Goal: Information Seeking & Learning: Learn about a topic

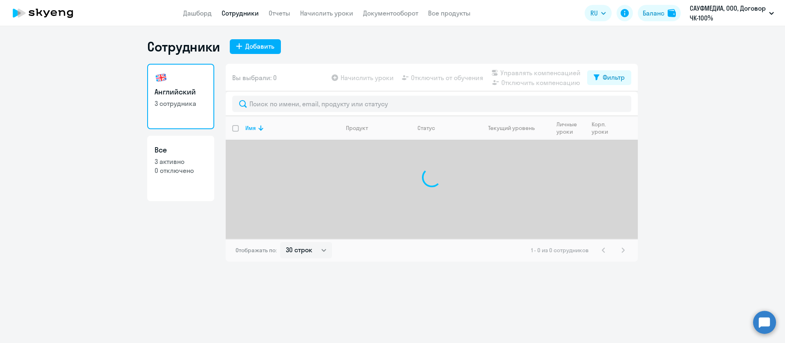
select select "30"
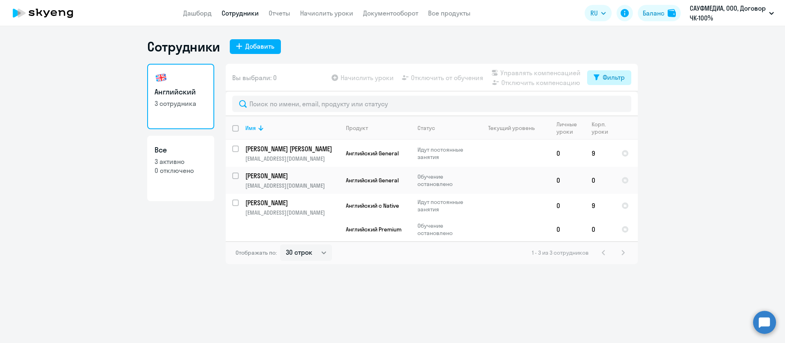
click at [611, 78] on div "Фильтр" at bounding box center [613, 77] width 22 height 10
click at [619, 104] on span at bounding box center [618, 104] width 14 height 8
click at [611, 104] on input "checkbox" at bounding box center [610, 104] width 0 height 0
checkbox input "true"
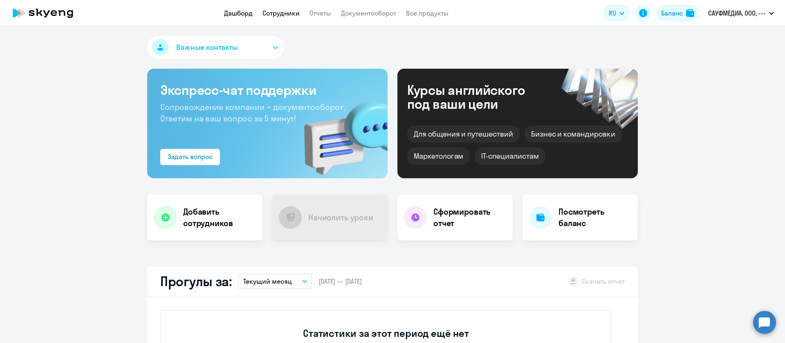
click at [284, 12] on link "Сотрудники" at bounding box center [280, 13] width 37 height 8
select select "30"
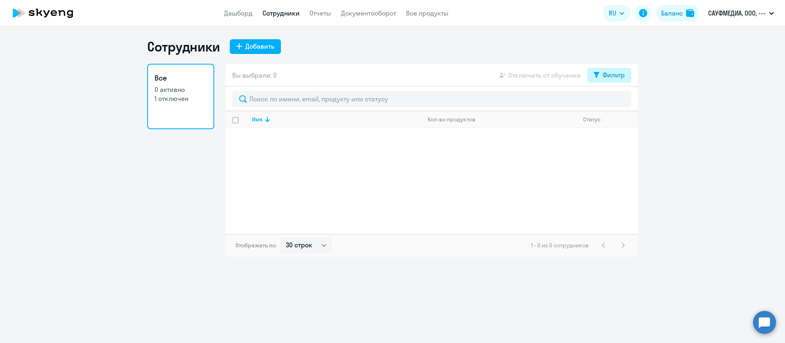
click at [611, 81] on button "Фильтр" at bounding box center [609, 75] width 44 height 15
click at [623, 98] on span at bounding box center [618, 102] width 14 height 8
click at [611, 101] on input "checkbox" at bounding box center [610, 101] width 0 height 0
checkbox input "true"
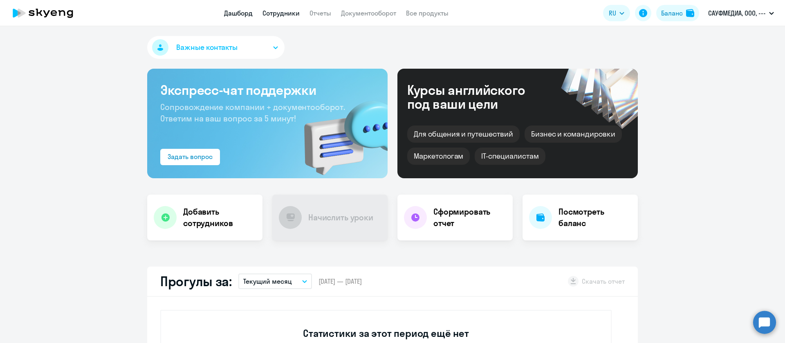
click at [268, 17] on link "Сотрудники" at bounding box center [280, 13] width 37 height 8
select select "30"
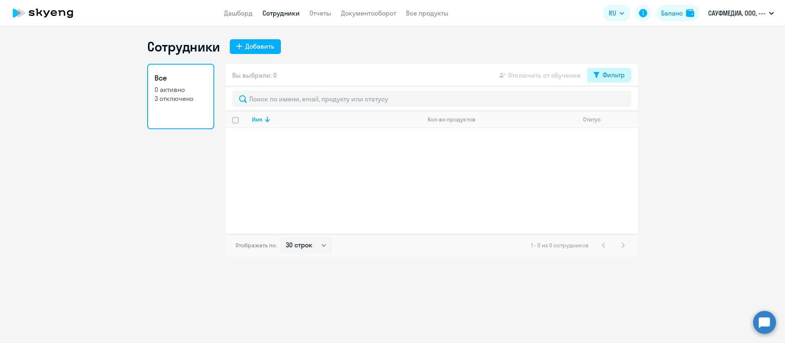
click at [612, 74] on div "Фильтр" at bounding box center [613, 75] width 22 height 10
click at [619, 102] on span at bounding box center [618, 102] width 14 height 8
click at [611, 102] on input "checkbox" at bounding box center [610, 101] width 0 height 0
checkbox input "true"
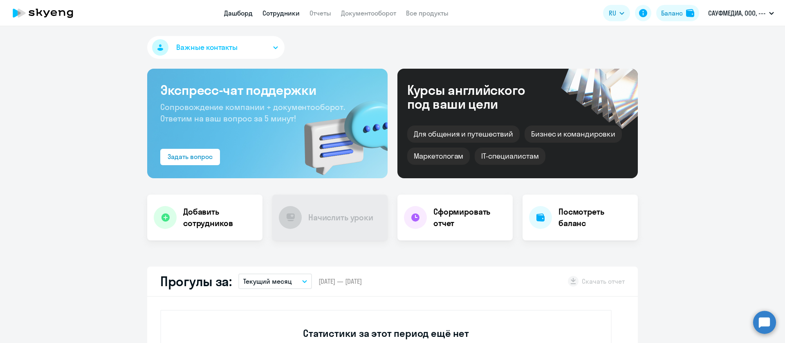
click at [287, 13] on link "Сотрудники" at bounding box center [280, 13] width 37 height 8
select select "30"
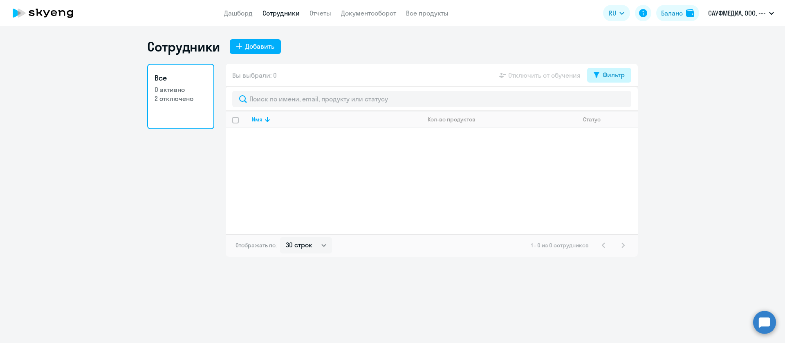
click at [613, 72] on div "Фильтр" at bounding box center [613, 75] width 22 height 10
click at [618, 103] on span at bounding box center [618, 102] width 14 height 8
click at [611, 102] on input "checkbox" at bounding box center [610, 101] width 0 height 0
checkbox input "true"
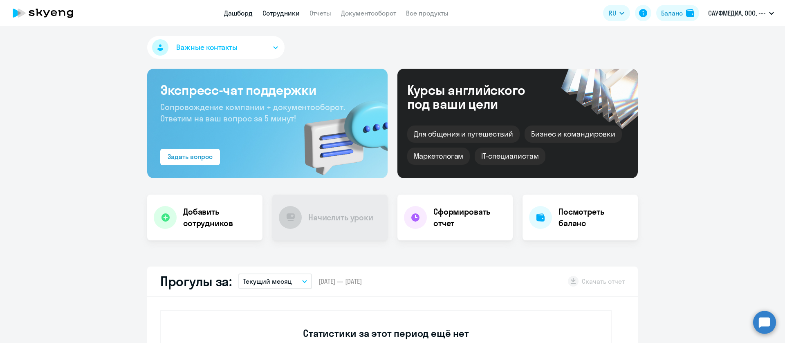
click at [279, 11] on link "Сотрудники" at bounding box center [280, 13] width 37 height 8
select select "30"
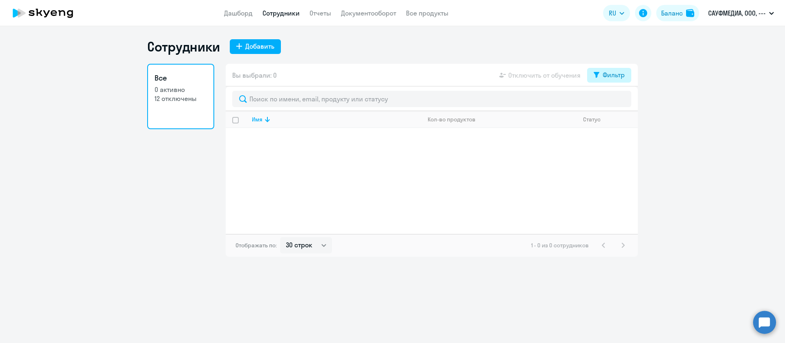
click at [606, 74] on div "Фильтр" at bounding box center [613, 75] width 22 height 10
click at [614, 100] on span at bounding box center [618, 102] width 14 height 8
click at [611, 101] on input "checkbox" at bounding box center [610, 101] width 0 height 0
checkbox input "true"
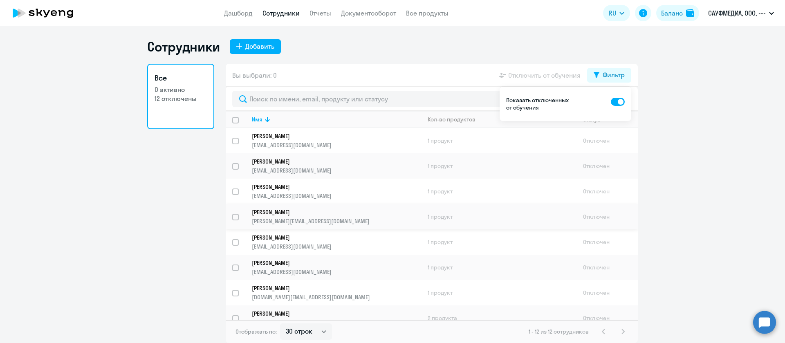
click at [292, 213] on p "Нагайников Эдуард" at bounding box center [331, 211] width 158 height 7
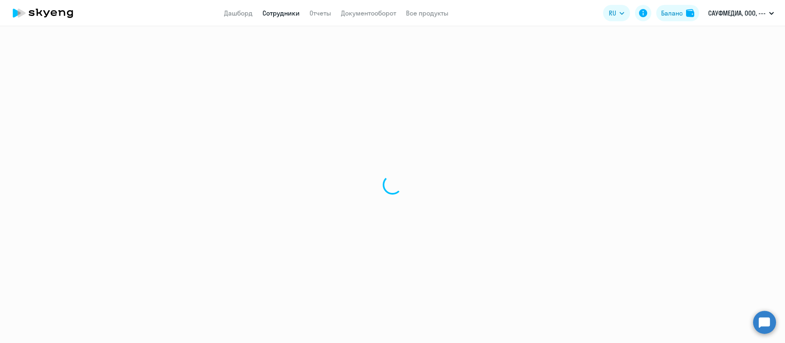
select select "english"
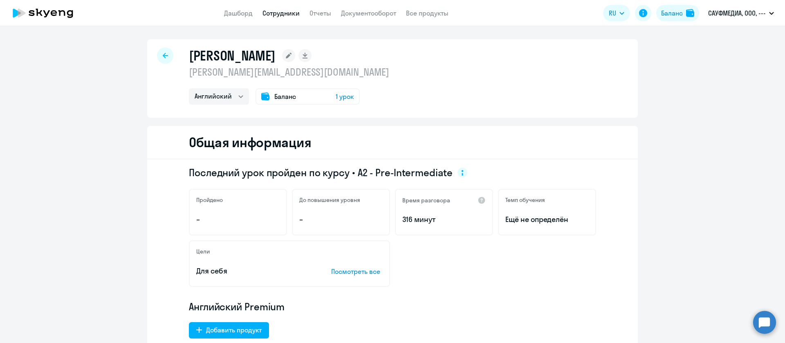
click at [165, 57] on div at bounding box center [165, 55] width 16 height 16
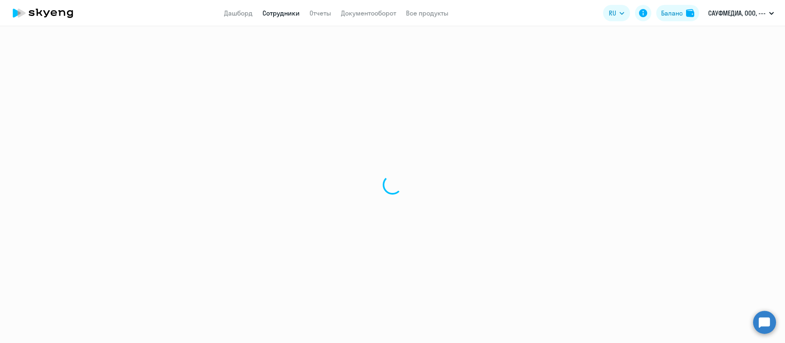
select select "30"
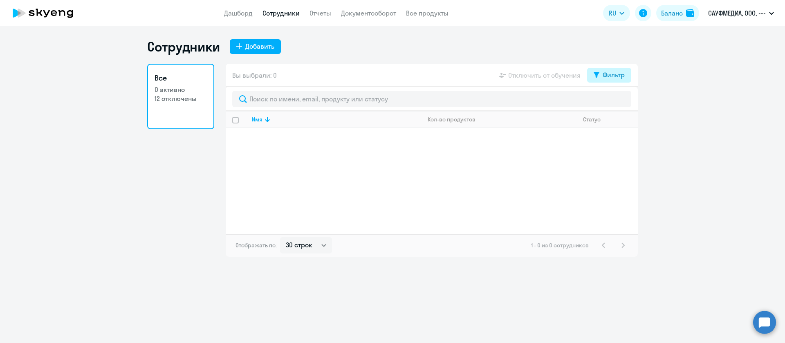
click at [605, 73] on div "Фильтр" at bounding box center [613, 75] width 22 height 10
drag, startPoint x: 617, startPoint y: 100, endPoint x: 602, endPoint y: 108, distance: 17.0
click at [617, 99] on span at bounding box center [618, 102] width 14 height 8
click at [611, 101] on input "checkbox" at bounding box center [610, 101] width 0 height 0
checkbox input "true"
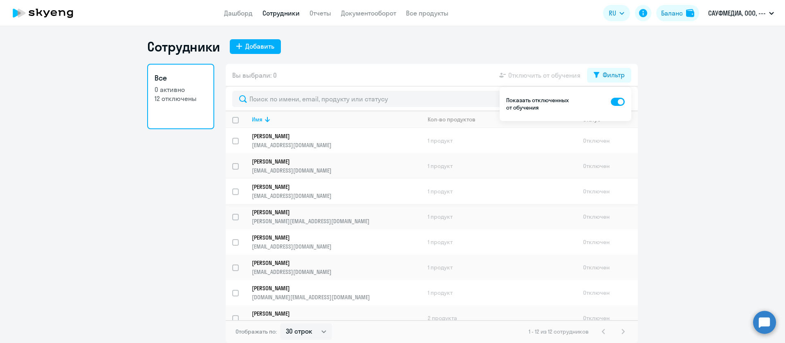
click at [289, 190] on link "Пашкова Татьяна tpashkova@southmedia.ru" at bounding box center [336, 191] width 169 height 16
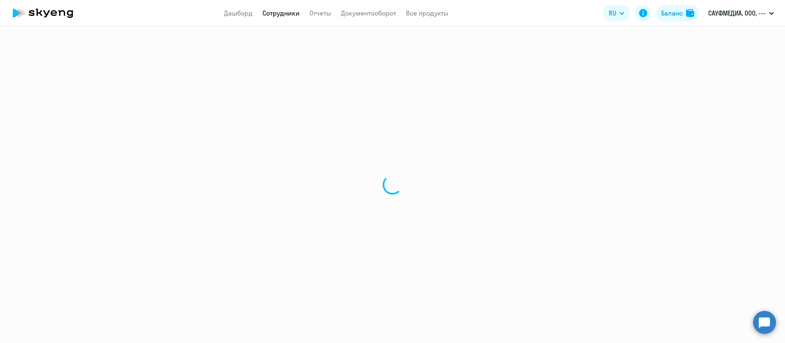
select select "english"
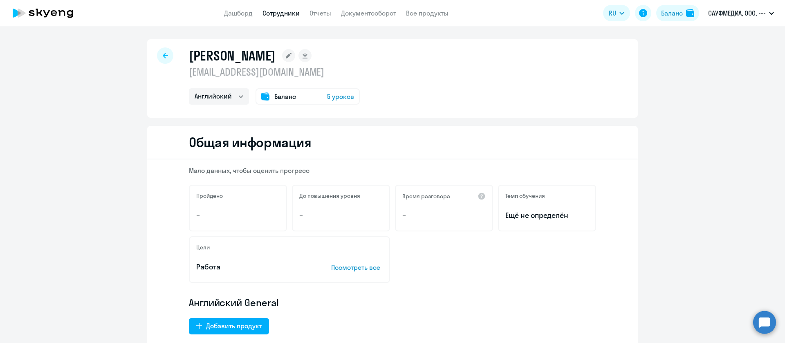
click at [164, 51] on div at bounding box center [165, 55] width 16 height 16
select select "30"
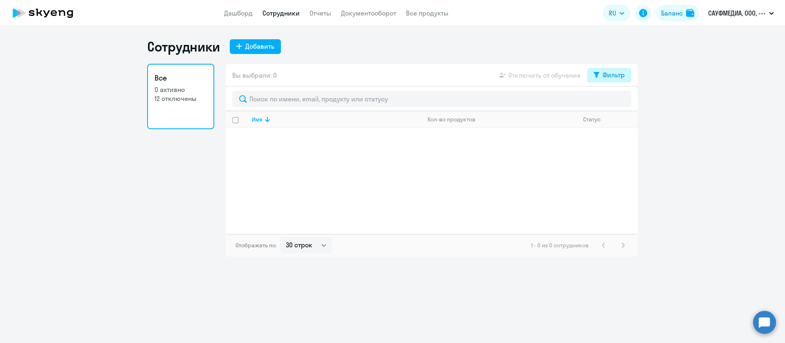
click at [612, 78] on div "Фильтр" at bounding box center [613, 75] width 22 height 10
click at [617, 98] on span at bounding box center [618, 102] width 14 height 8
click at [611, 101] on input "checkbox" at bounding box center [610, 101] width 0 height 0
checkbox input "true"
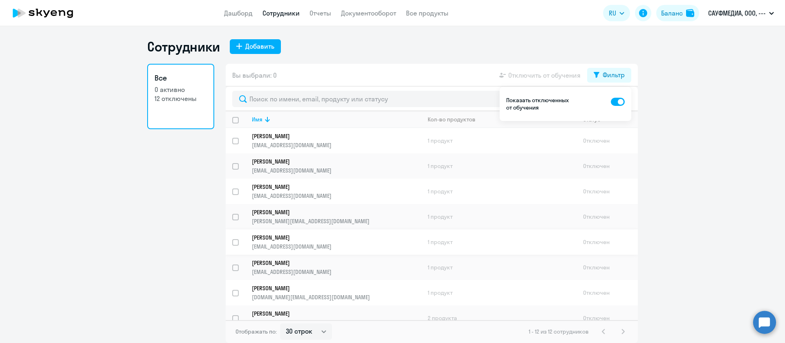
click at [295, 236] on p "Коробкин Александр" at bounding box center [331, 237] width 158 height 7
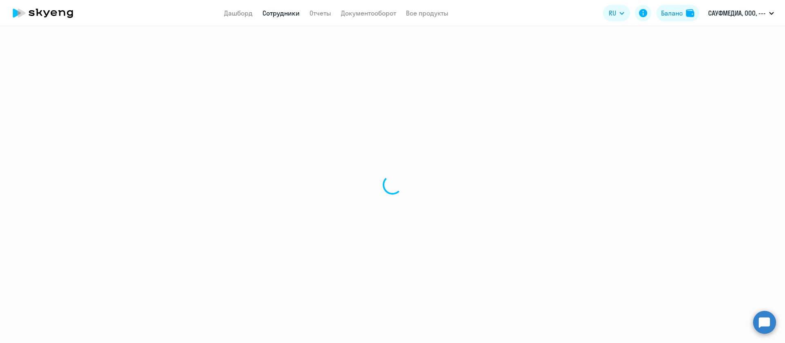
select select "english"
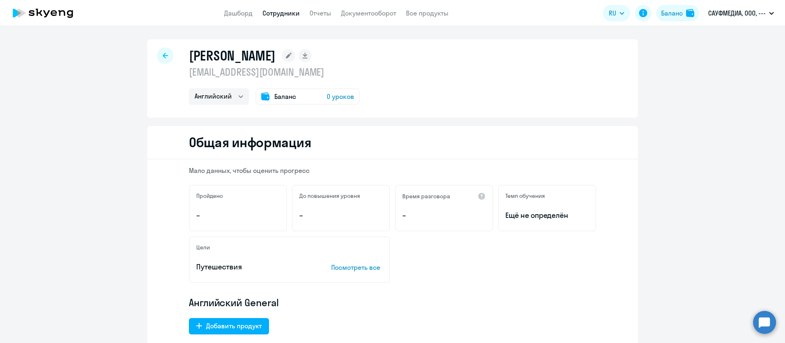
click at [157, 50] on div at bounding box center [165, 55] width 16 height 16
select select "30"
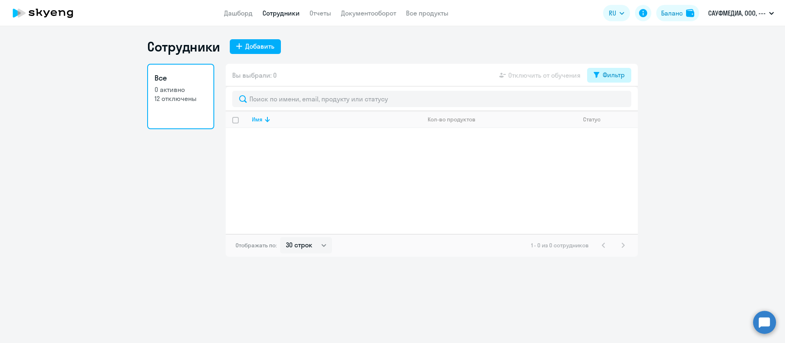
click at [604, 77] on div "Фильтр" at bounding box center [613, 75] width 22 height 10
click at [616, 103] on span at bounding box center [618, 102] width 14 height 8
click at [611, 102] on input "checkbox" at bounding box center [610, 101] width 0 height 0
checkbox input "true"
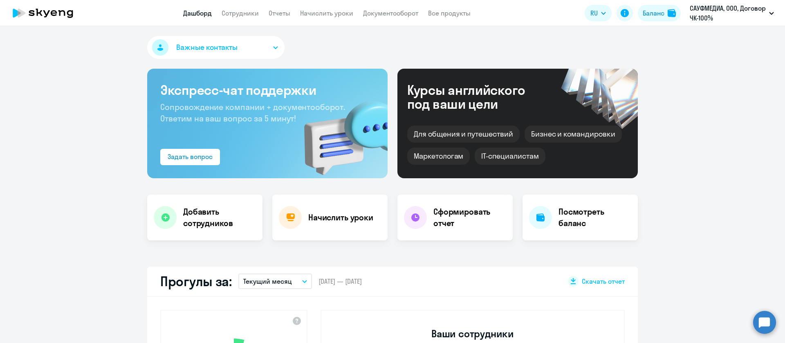
select select "30"
click at [244, 9] on link "Сотрудники" at bounding box center [239, 13] width 37 height 8
select select "30"
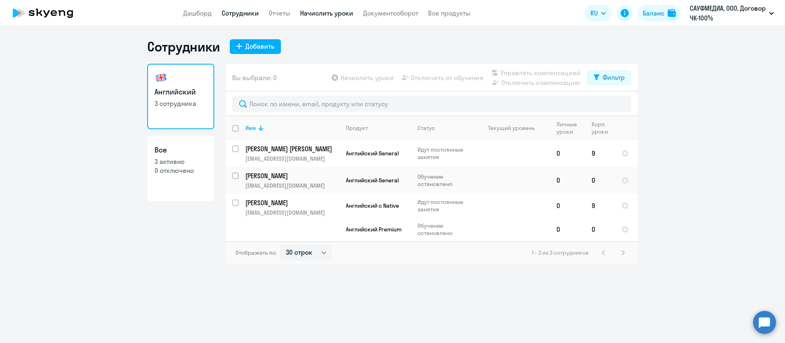
click at [312, 13] on link "Начислить уроки" at bounding box center [326, 13] width 53 height 8
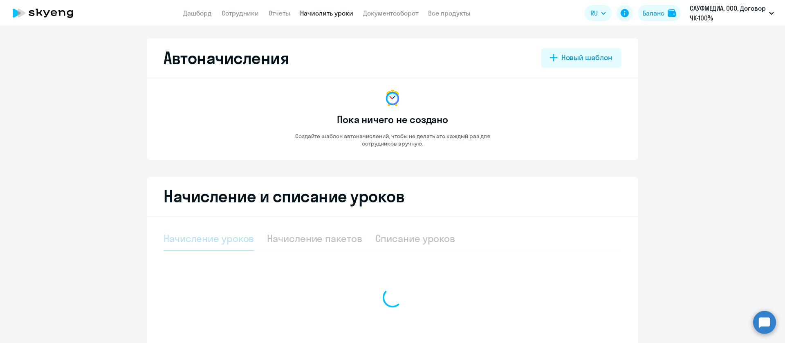
select select "10"
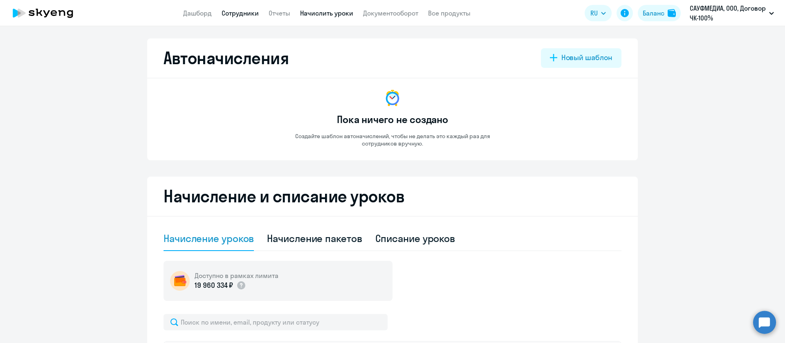
click at [237, 12] on link "Сотрудники" at bounding box center [239, 13] width 37 height 8
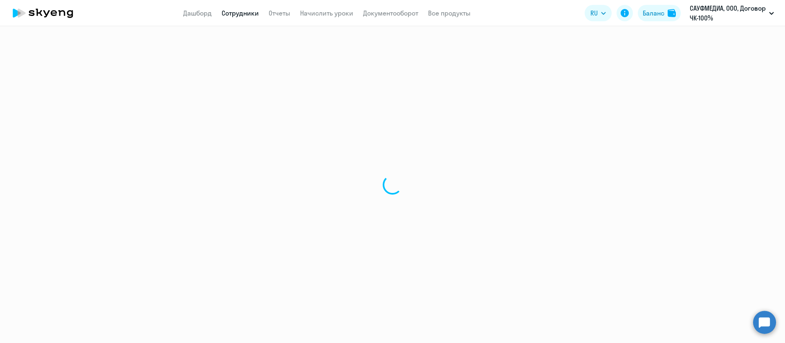
select select "30"
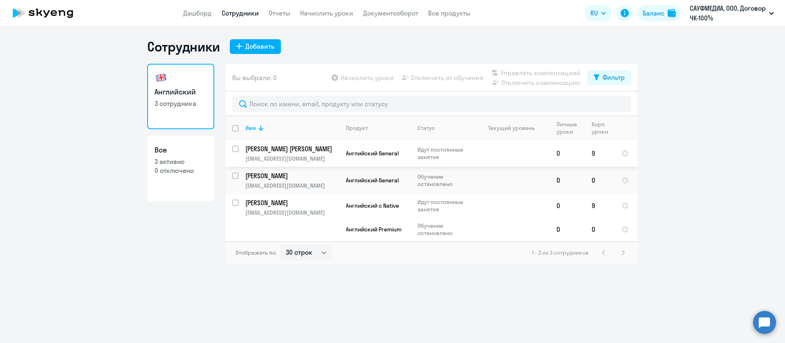
click at [280, 147] on p "[PERSON_NAME] [PERSON_NAME]" at bounding box center [291, 148] width 92 height 9
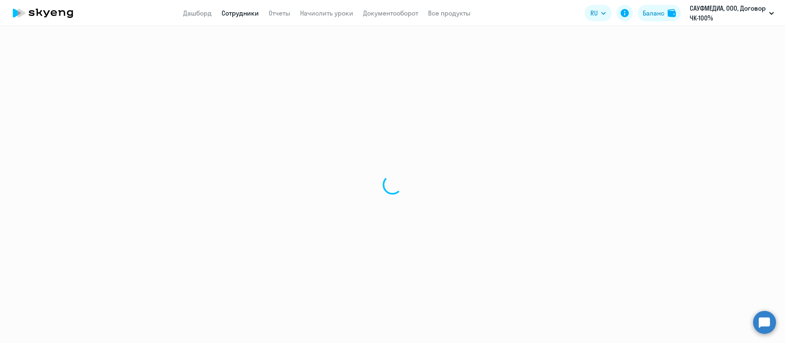
select select "english"
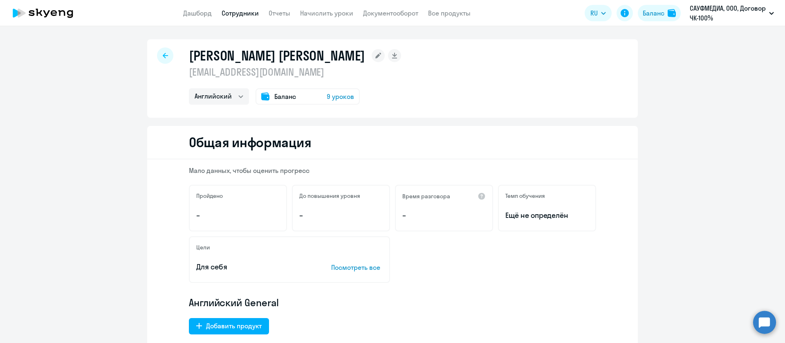
click at [163, 54] on icon at bounding box center [165, 56] width 5 height 6
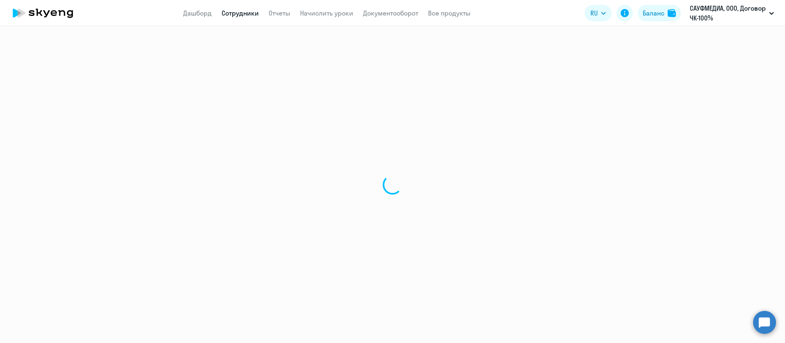
select select "30"
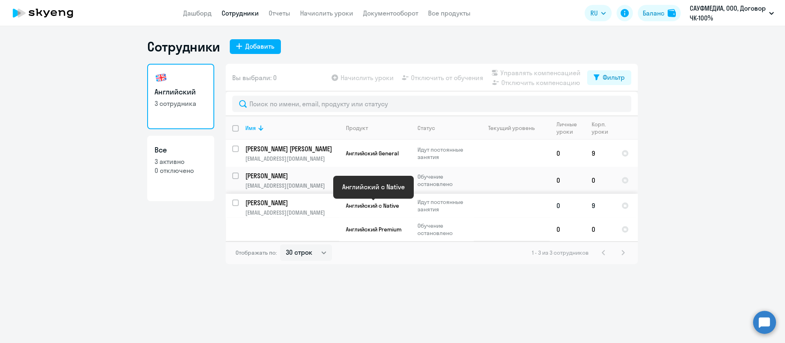
click at [349, 204] on span "Английский с Native" at bounding box center [372, 205] width 53 height 7
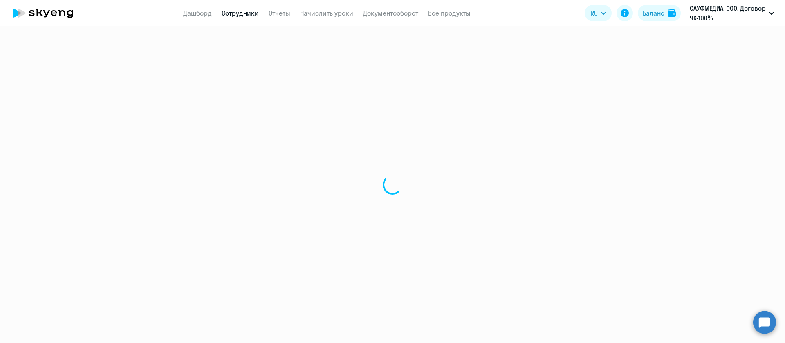
select select "english"
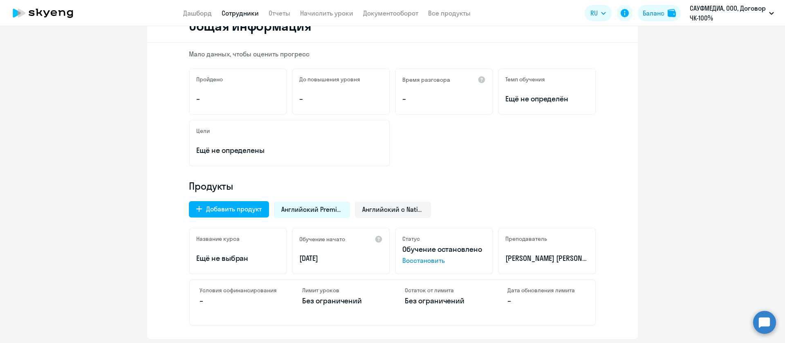
scroll to position [61, 0]
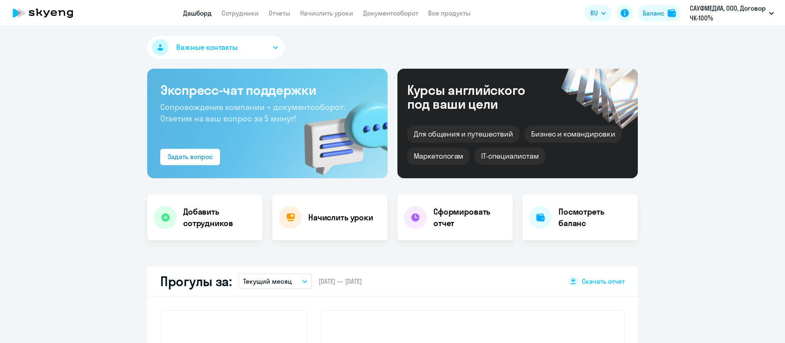
select select "30"
click at [250, 14] on link "Сотрудники" at bounding box center [239, 13] width 37 height 8
select select "30"
